Goal: Check status

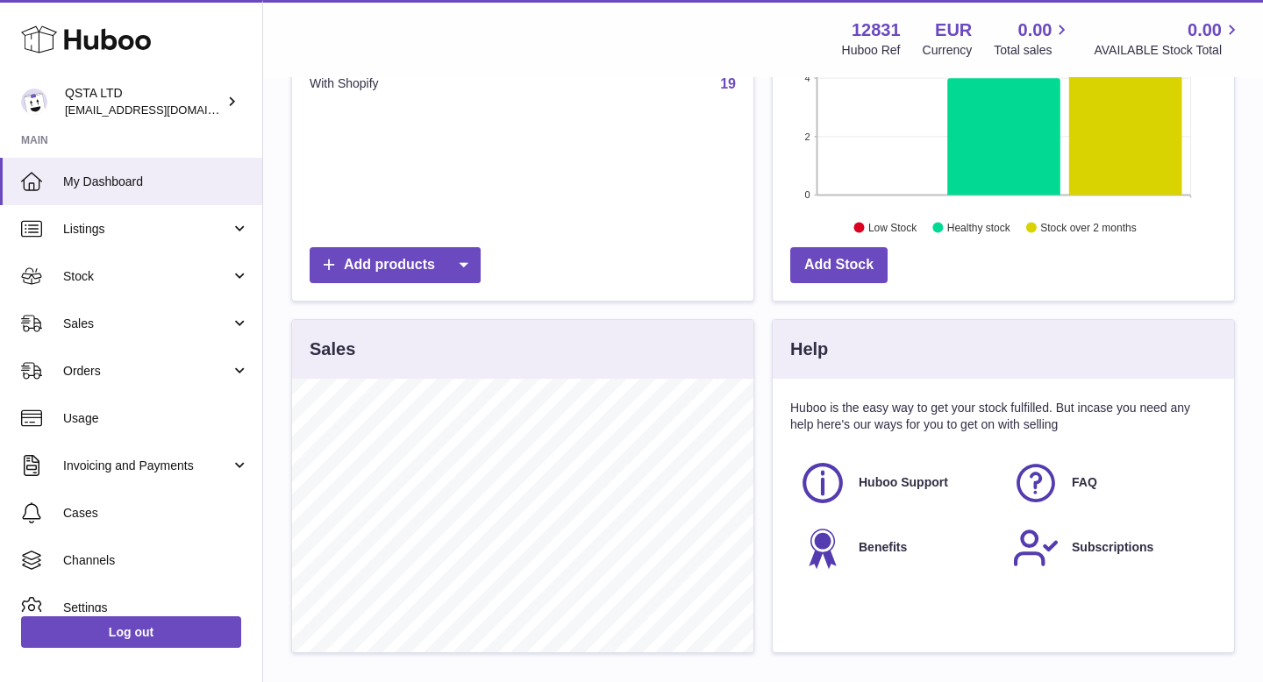
scroll to position [469, 0]
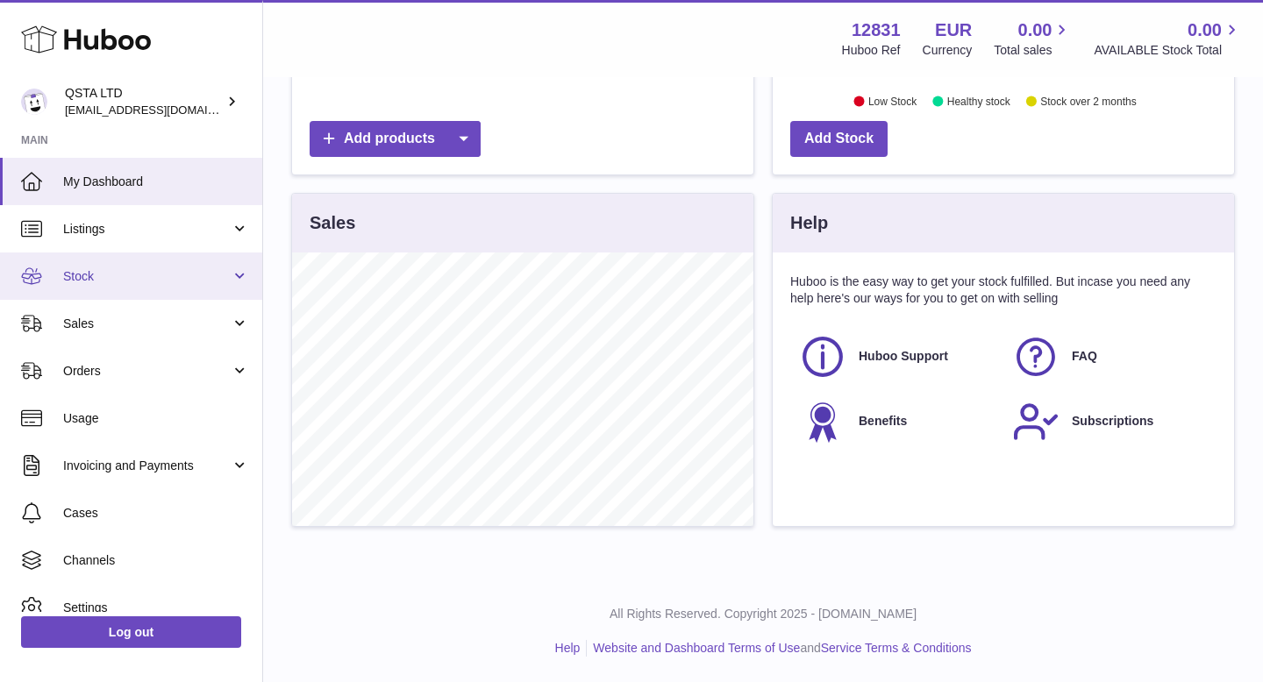
click at [166, 298] on link "Stock" at bounding box center [131, 276] width 262 height 47
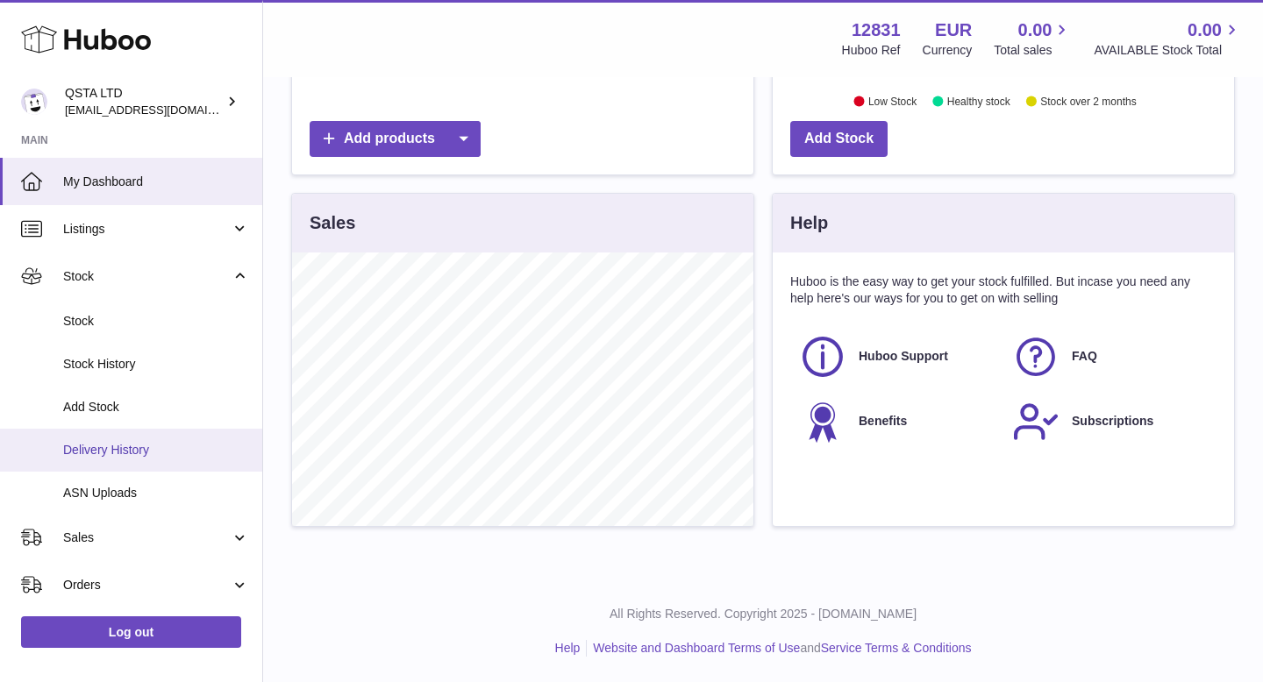
click at [129, 448] on span "Delivery History" at bounding box center [156, 450] width 186 height 17
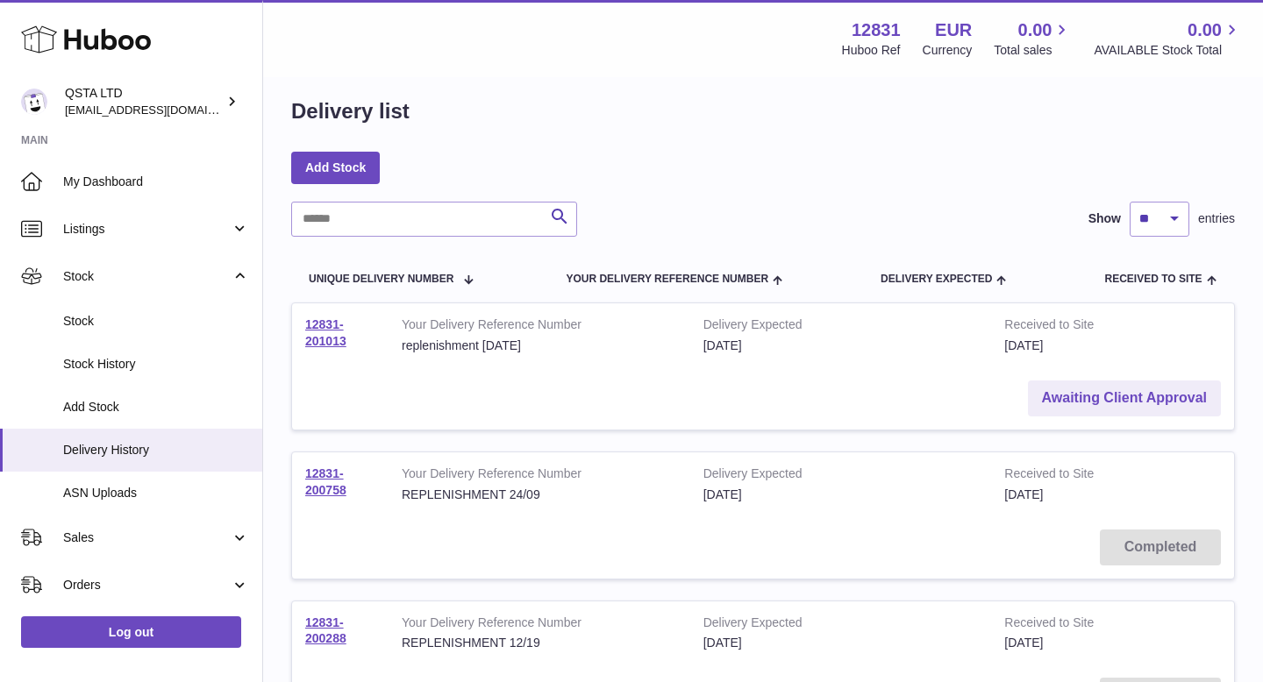
scroll to position [18, 0]
click at [323, 326] on link "12831-201013" at bounding box center [325, 332] width 41 height 31
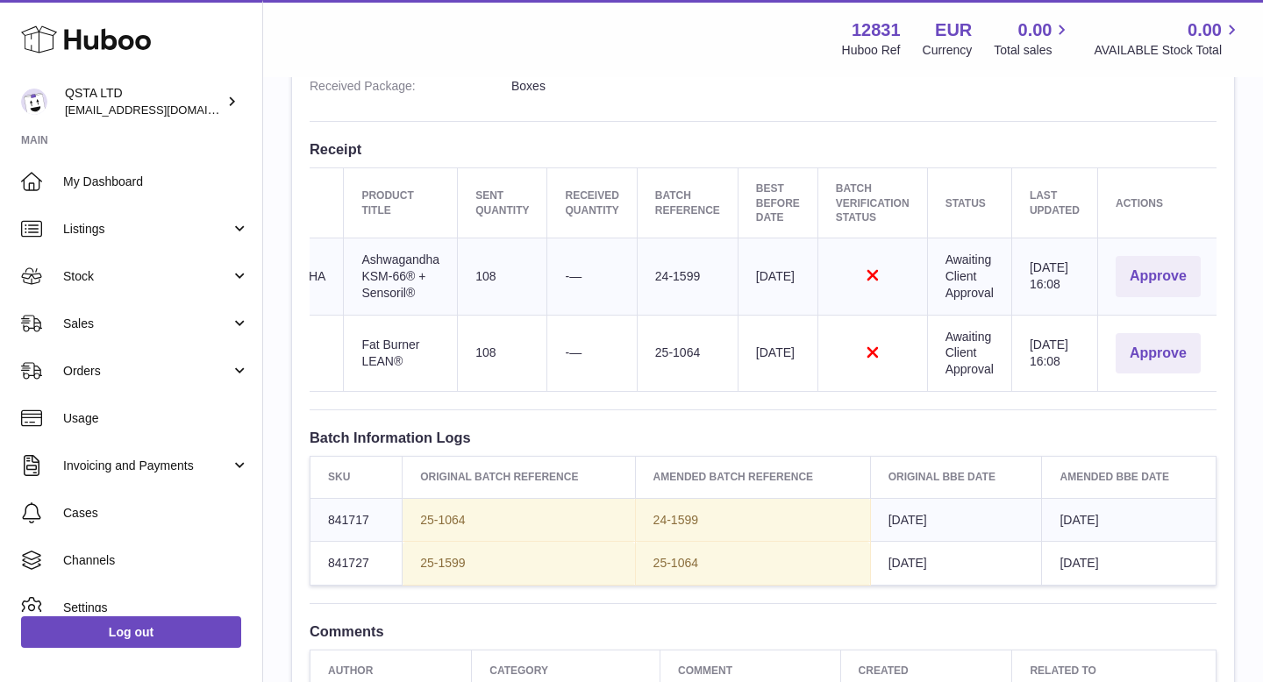
scroll to position [596, 0]
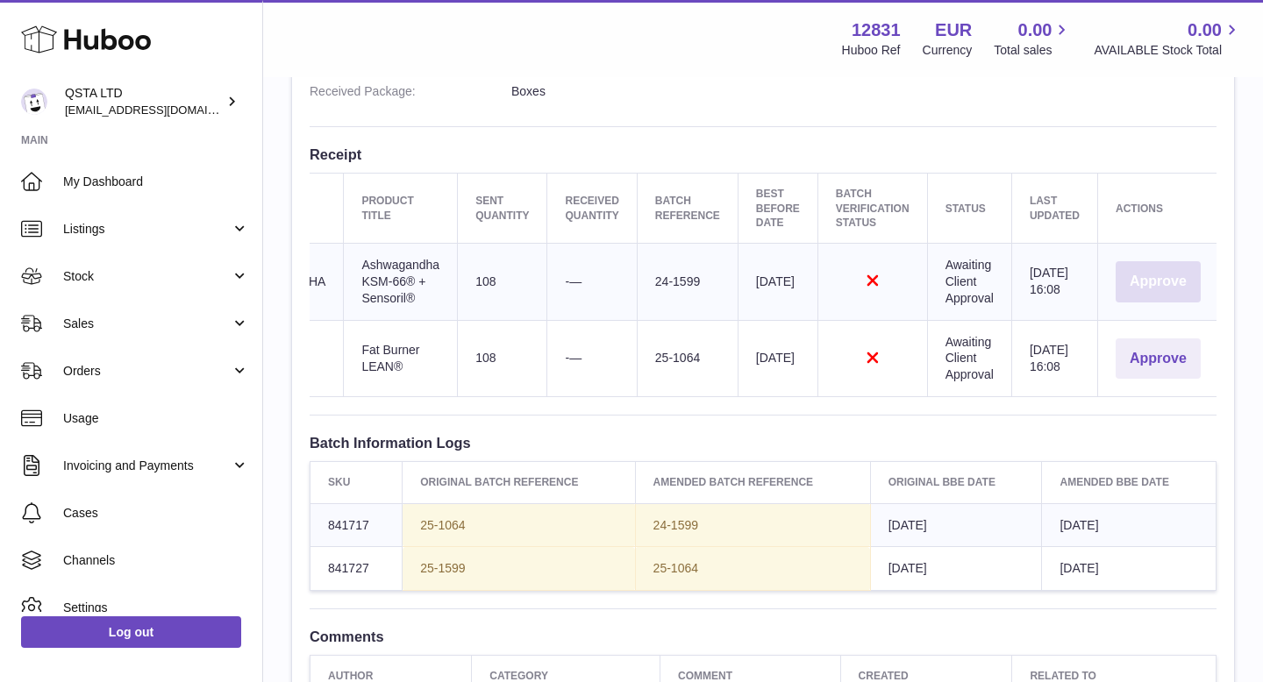
click at [1162, 273] on button "Approve" at bounding box center [1157, 281] width 85 height 41
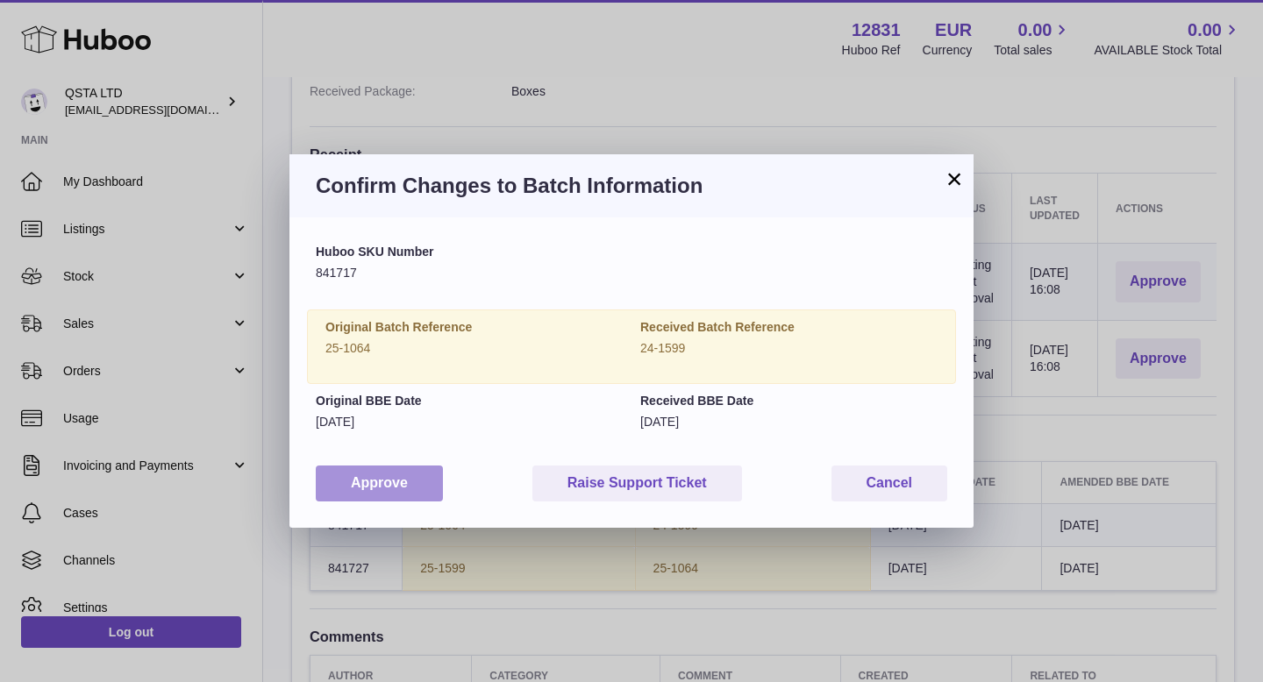
click at [421, 477] on button "Approve" at bounding box center [379, 484] width 127 height 36
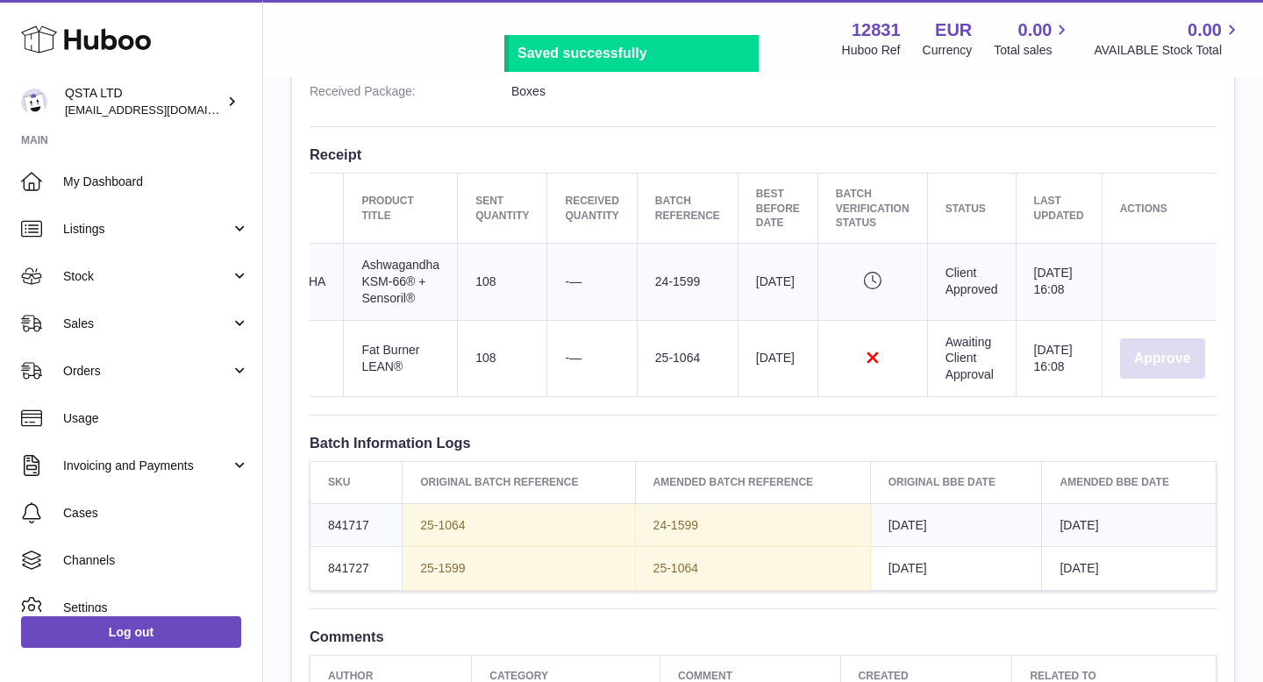
click at [1154, 354] on button "Approve" at bounding box center [1162, 359] width 85 height 41
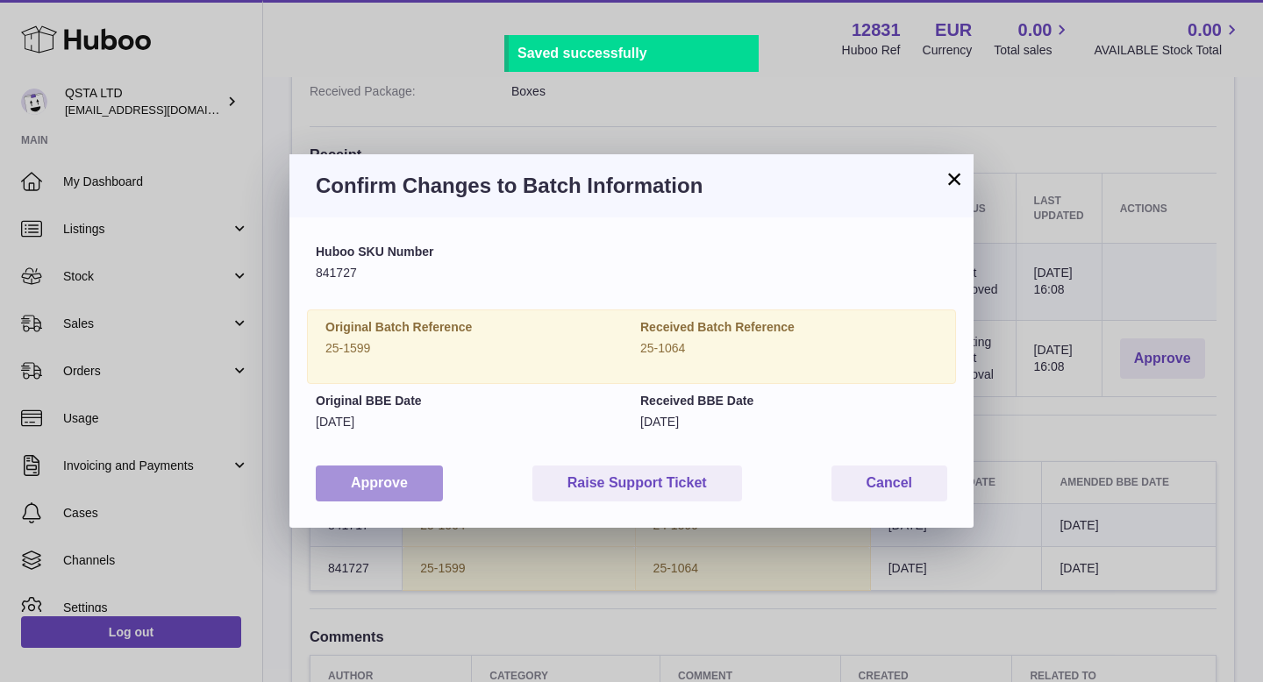
click at [365, 488] on button "Approve" at bounding box center [379, 484] width 127 height 36
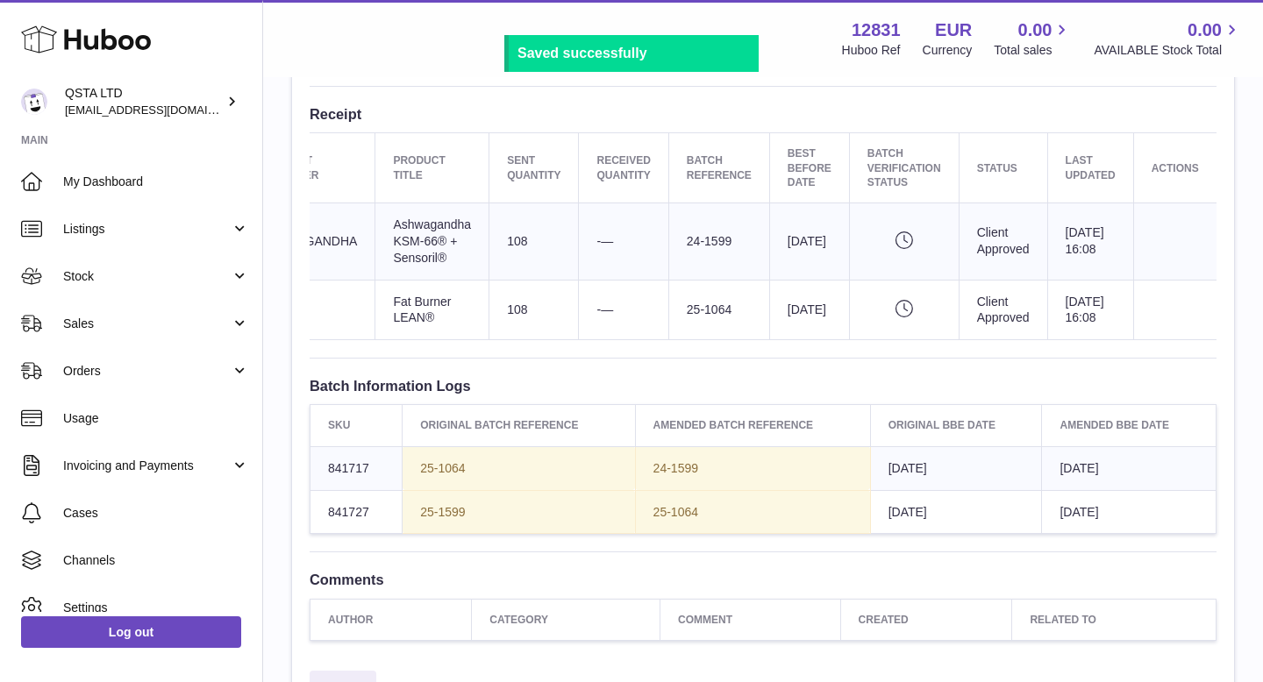
scroll to position [638, 0]
